Goal: Transaction & Acquisition: Obtain resource

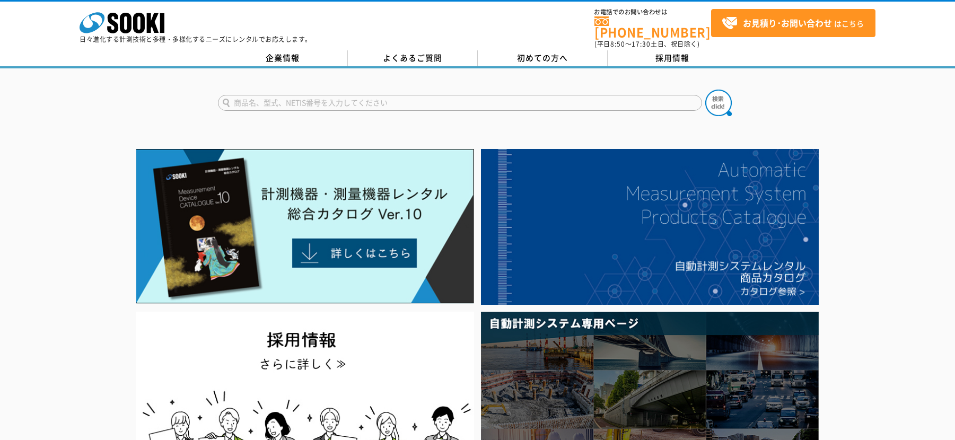
click at [893, 252] on div at bounding box center [477, 317] width 955 height 345
click at [424, 95] on input "text" at bounding box center [460, 103] width 484 height 16
type input "ニューダービー"
click at [717, 95] on img at bounding box center [718, 103] width 27 height 27
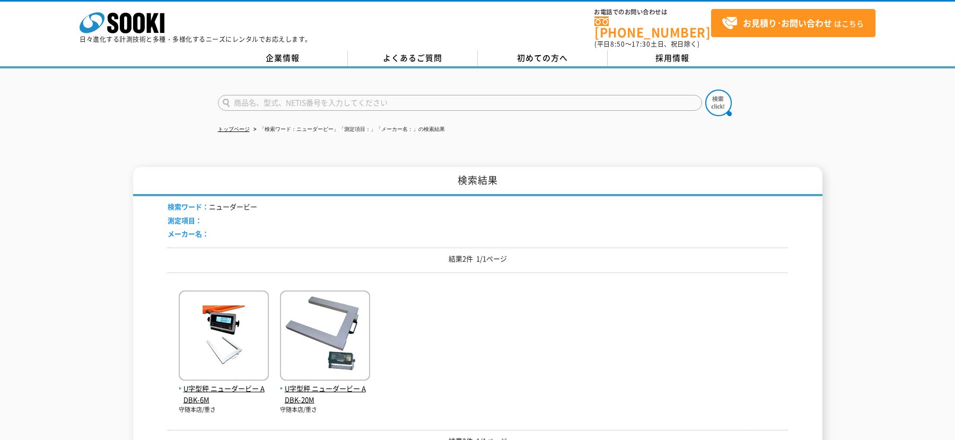
click at [411, 410] on div "検索ワード： ニューダービー 測定項目： メーカー名： 結果2件 1/1ページ U字型秤 ニューダービー ADBK-6M 守随本店/重さ 守随本店/重さ" at bounding box center [478, 325] width 620 height 259
click at [345, 353] on img at bounding box center [325, 336] width 90 height 93
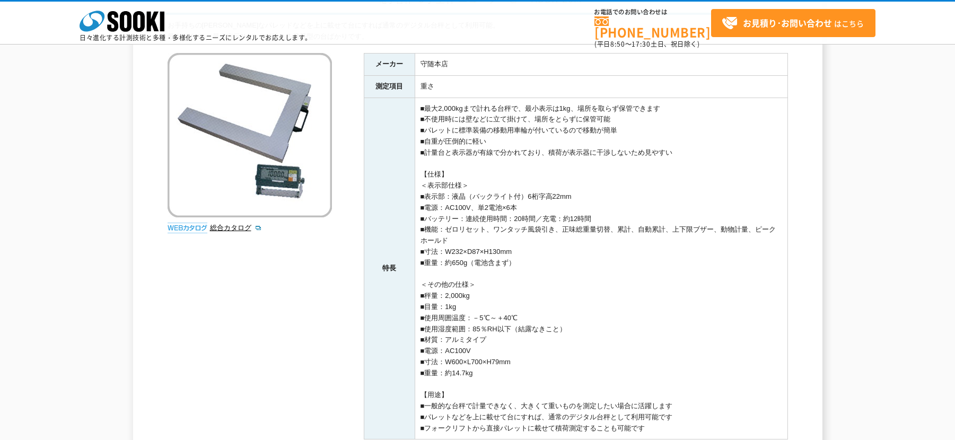
scroll to position [265, 0]
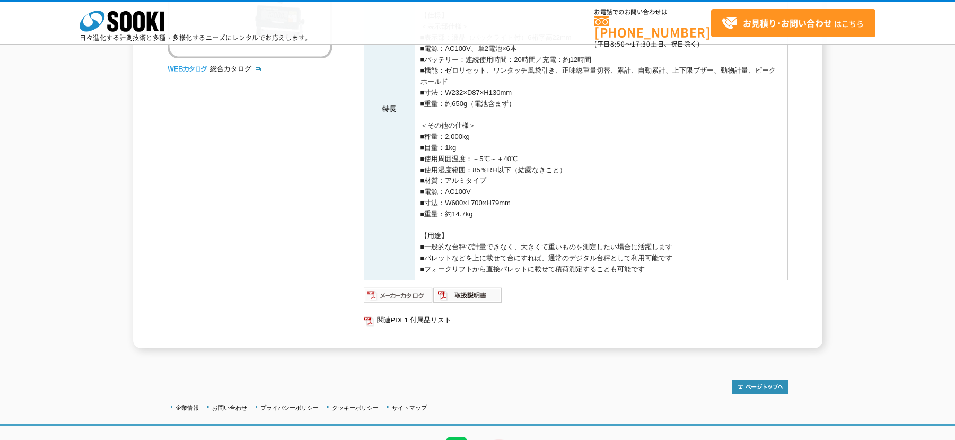
click at [415, 296] on img at bounding box center [398, 295] width 69 height 17
